Goal: Communication & Community: Answer question/provide support

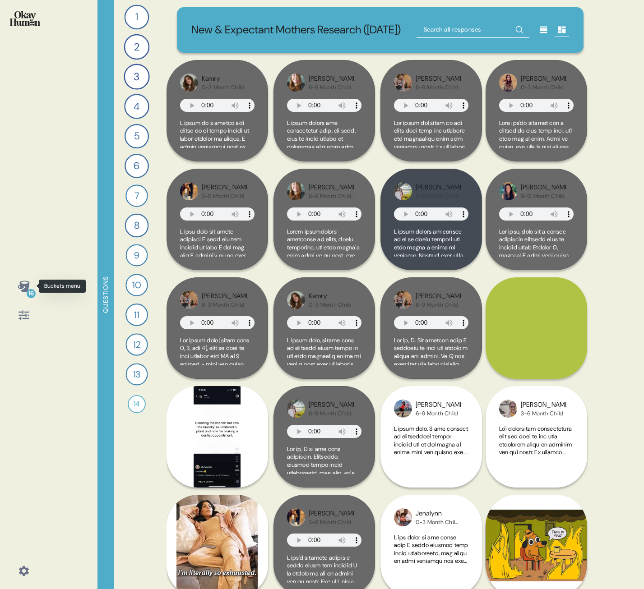
click at [27, 261] on div "16" at bounding box center [31, 293] width 9 height 9
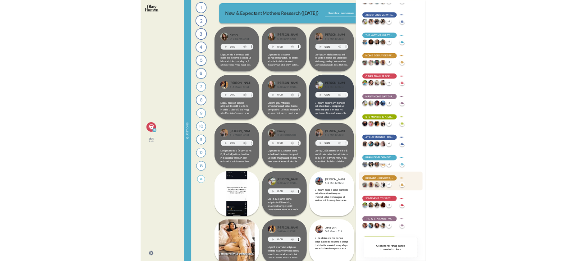
scroll to position [205, 0]
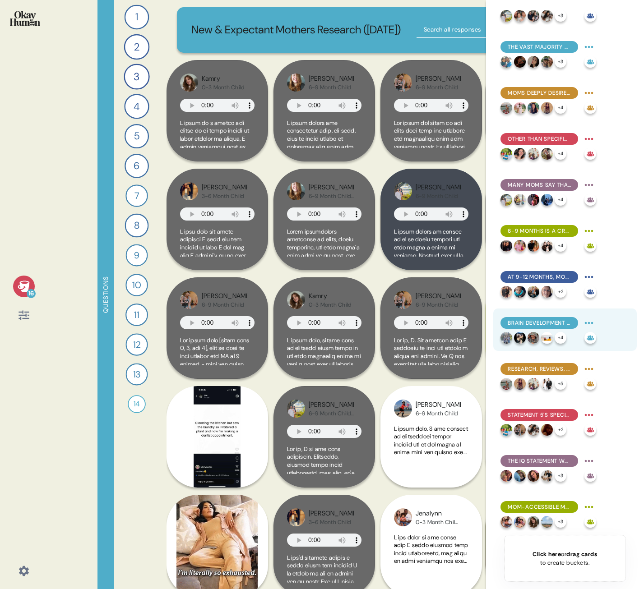
click at [538, 261] on div "Brain development was moms' stated top formula priority, though long-term and i…" at bounding box center [539, 323] width 78 height 12
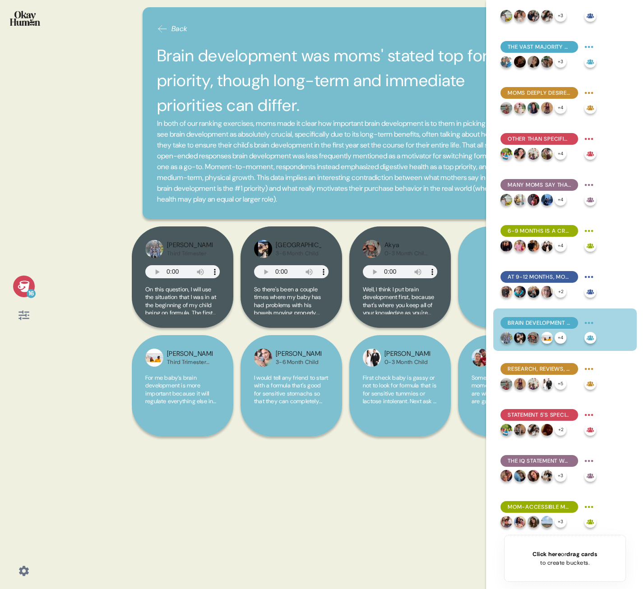
click at [345, 261] on div "Back Brain development was moms' stated top formula priority, though long-term …" at bounding box center [346, 294] width 428 height 589
click at [22, 261] on icon at bounding box center [24, 285] width 12 height 11
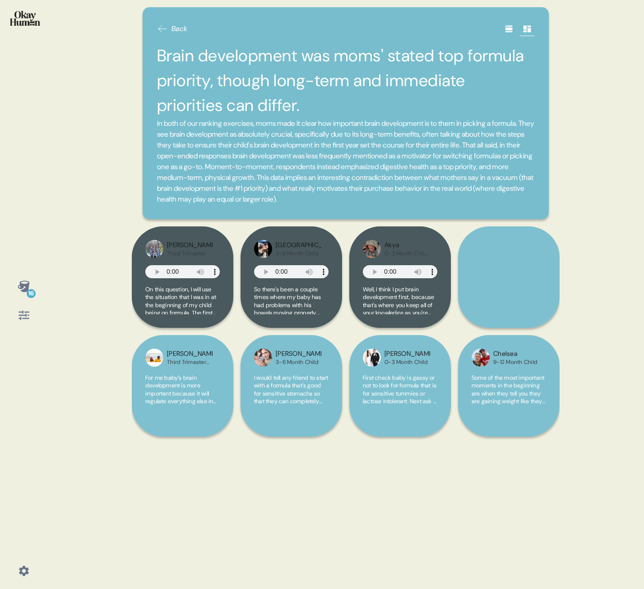
drag, startPoint x: 359, startPoint y: 498, endPoint x: 349, endPoint y: 501, distance: 10.3
click at [359, 261] on div "Back Brain development was moms' stated top formula priority, though long-term …" at bounding box center [346, 294] width 428 height 589
click at [20, 261] on icon at bounding box center [24, 571] width 13 height 13
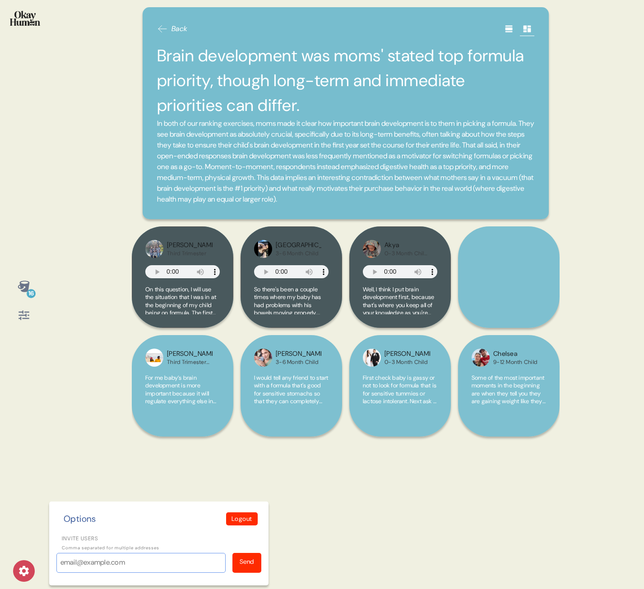
click at [95, 261] on input "Invite users" at bounding box center [140, 563] width 169 height 20
click at [85, 261] on input "Invite users" at bounding box center [140, 563] width 169 height 20
paste input ""[PERSON_NAME]" <[PERSON_NAME][EMAIL_ADDRESS][PERSON_NAME][DOMAIN_NAME]>"
drag, startPoint x: 112, startPoint y: 562, endPoint x: 50, endPoint y: 563, distance: 61.8
click at [50, 261] on div "Options Logout Invite users Comma separated for multiple addresses "[PERSON_NAM…" at bounding box center [158, 543] width 219 height 84
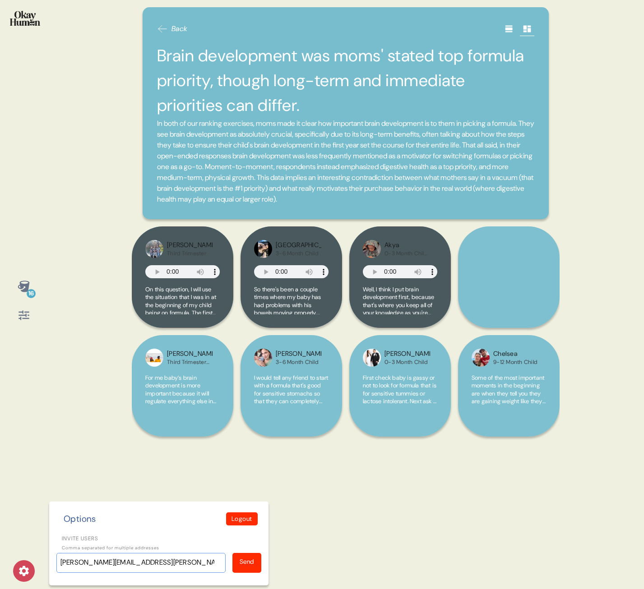
click at [163, 261] on input "[PERSON_NAME][EMAIL_ADDRESS][PERSON_NAME][DOMAIN_NAME]>" at bounding box center [140, 563] width 169 height 20
type input "[PERSON_NAME][EMAIL_ADDRESS][PERSON_NAME][DOMAIN_NAME]"
click at [257, 261] on div "Send" at bounding box center [246, 563] width 29 height 20
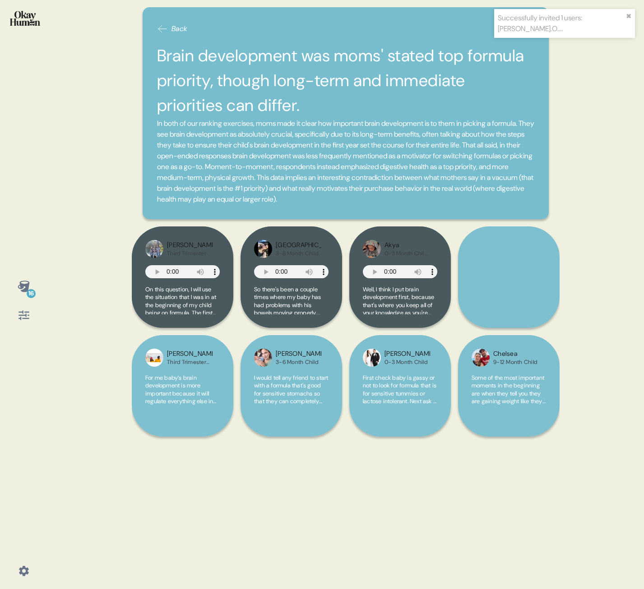
click at [67, 261] on div "16 Back Brain development was moms' stated top formula priority, though long-te…" at bounding box center [322, 294] width 644 height 589
click at [93, 261] on div "16 Back Brain development was moms' stated top formula priority, though long-te…" at bounding box center [322, 294] width 644 height 589
click at [53, 261] on div "16 Back Brain development was moms' stated top formula priority, though long-te…" at bounding box center [322, 294] width 644 height 589
